Goal: Task Accomplishment & Management: Manage account settings

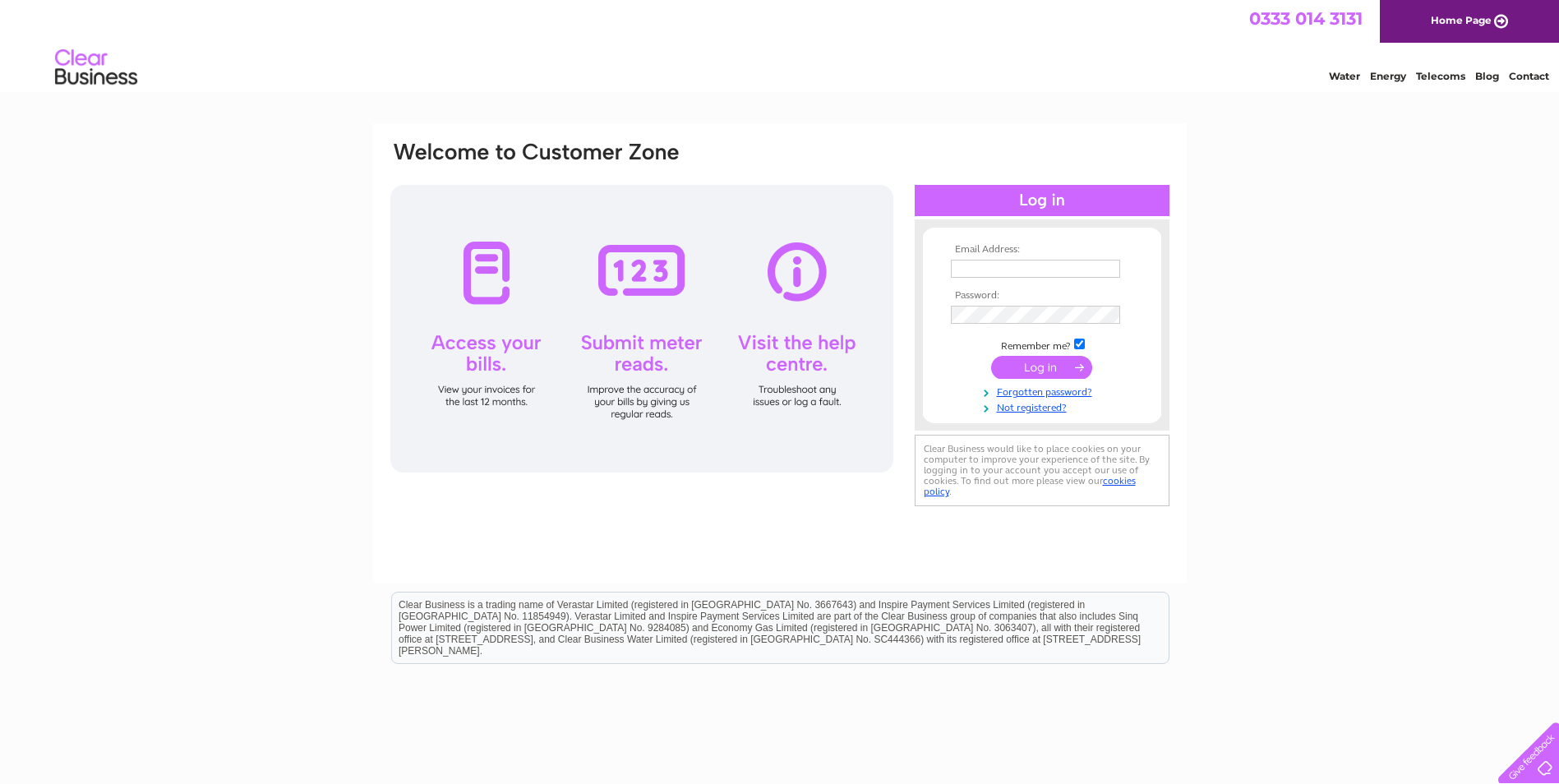
type input "[PERSON_NAME][EMAIL_ADDRESS][DOMAIN_NAME]"
click at [1047, 368] on input "submit" at bounding box center [1042, 368] width 101 height 23
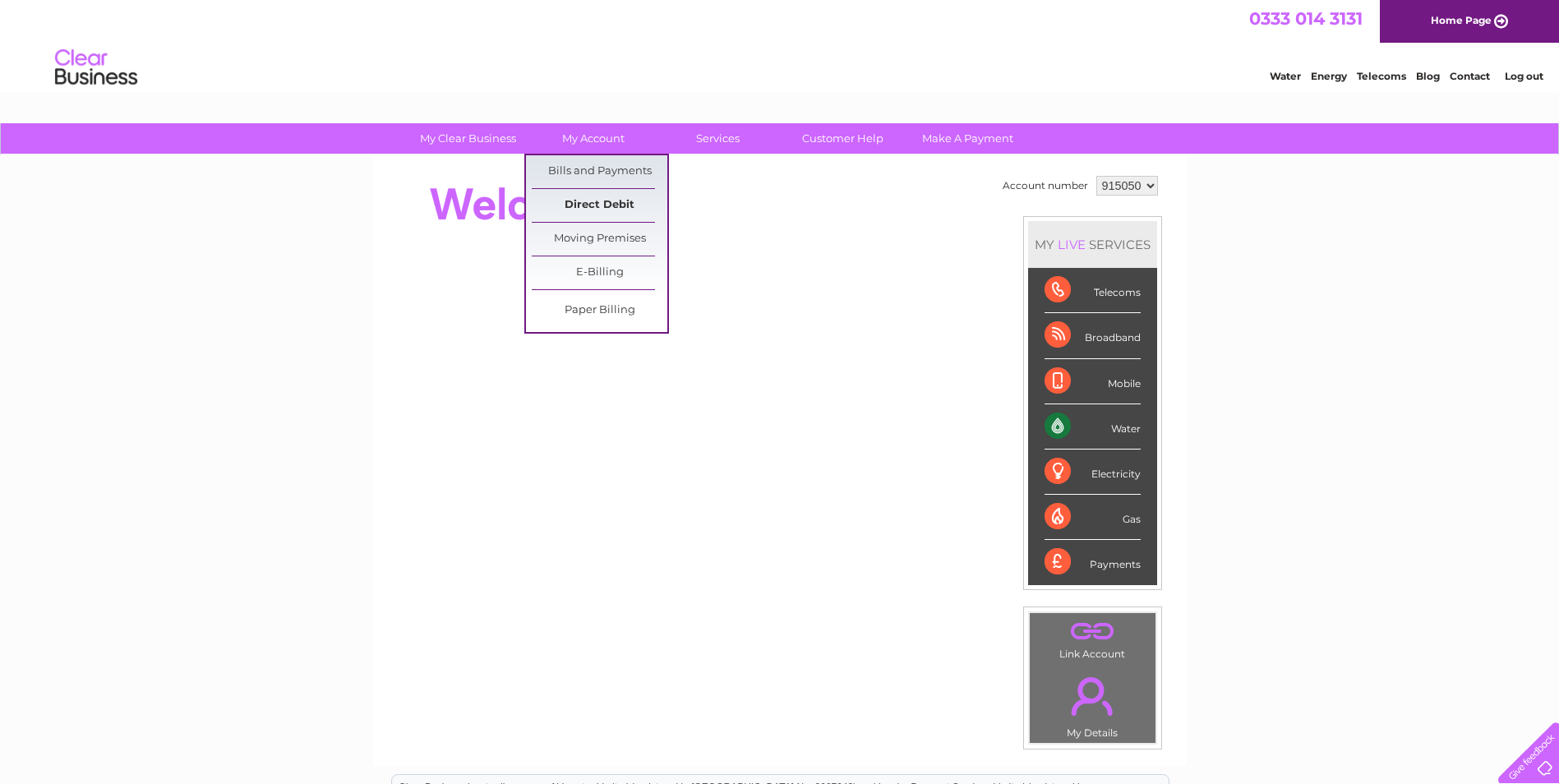
click at [596, 199] on link "Direct Debit" at bounding box center [599, 205] width 136 height 33
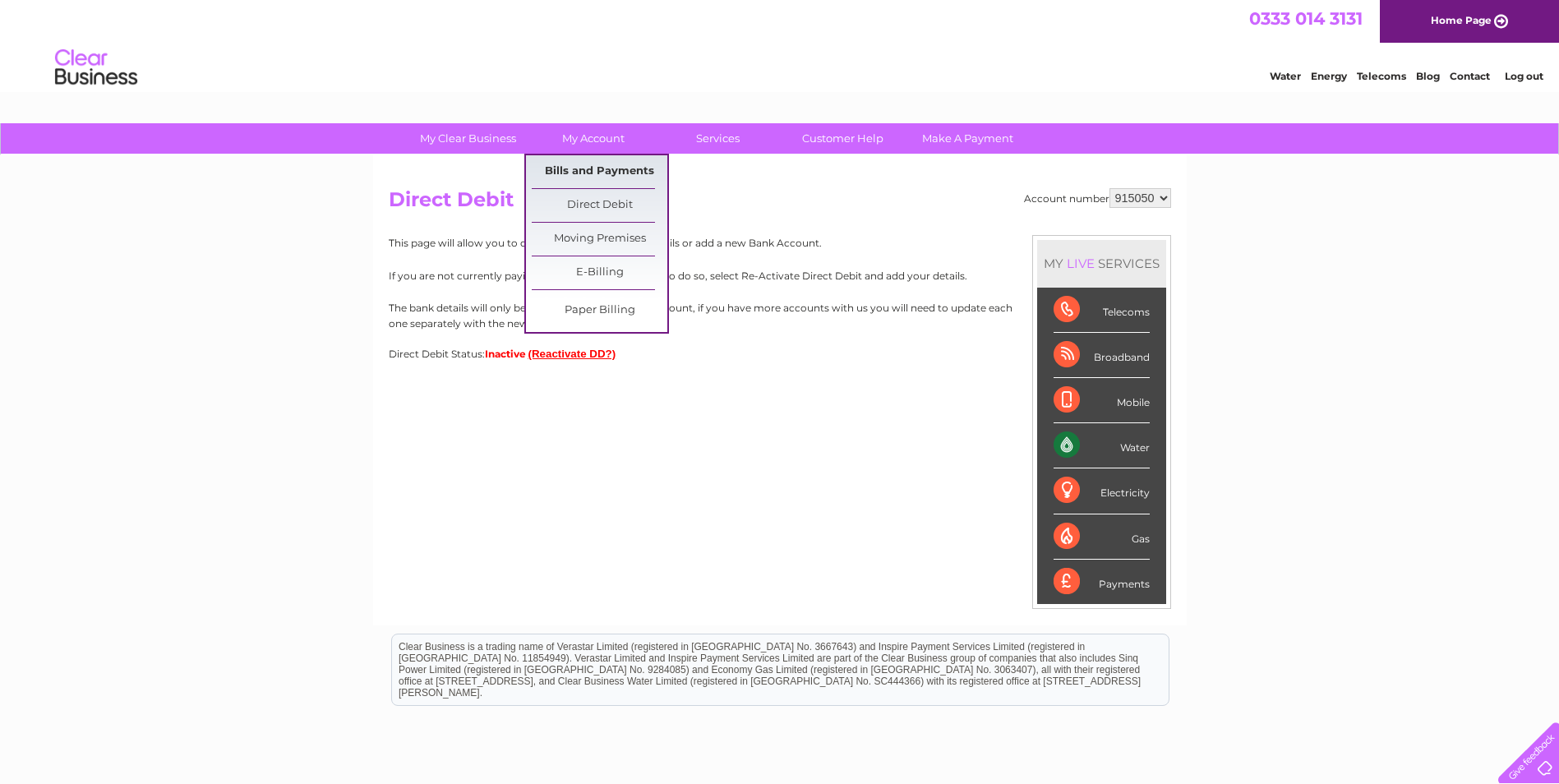
click at [608, 169] on link "Bills and Payments" at bounding box center [599, 171] width 136 height 33
